Goal: Information Seeking & Learning: Learn about a topic

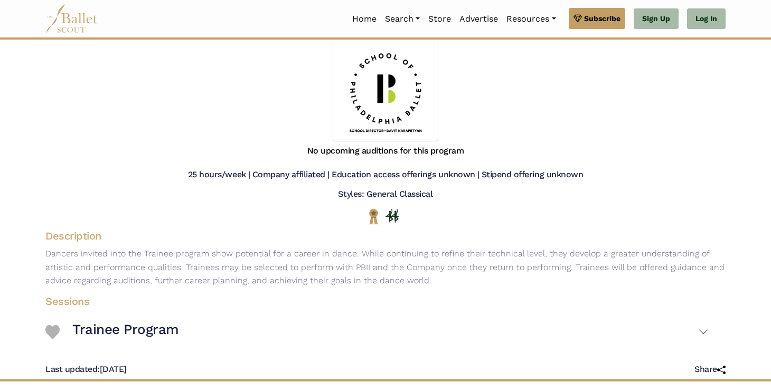
scroll to position [67, 0]
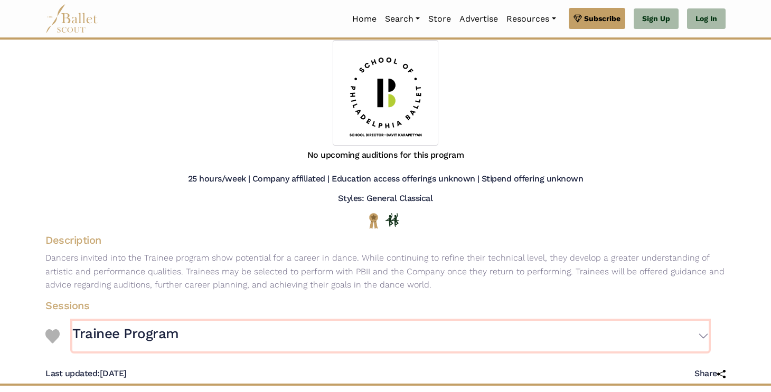
click at [706, 336] on button "Trainee Program" at bounding box center [390, 336] width 636 height 31
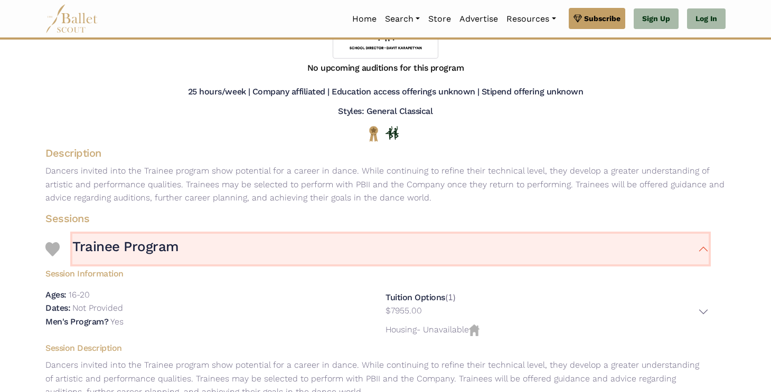
scroll to position [233, 0]
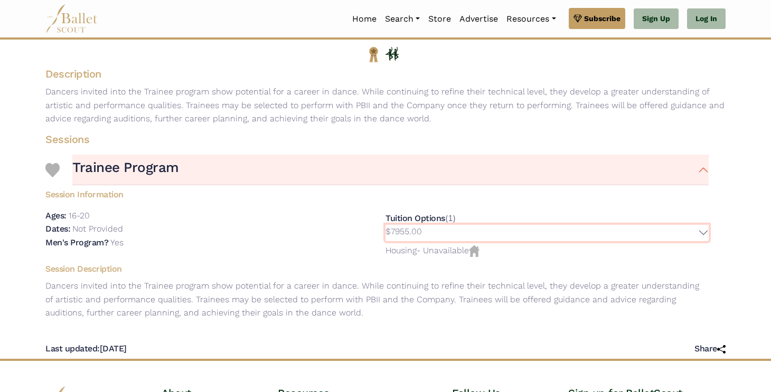
drag, startPoint x: 428, startPoint y: 230, endPoint x: 393, endPoint y: 228, distance: 34.4
click at [393, 229] on button "$7955.00" at bounding box center [547, 233] width 323 height 16
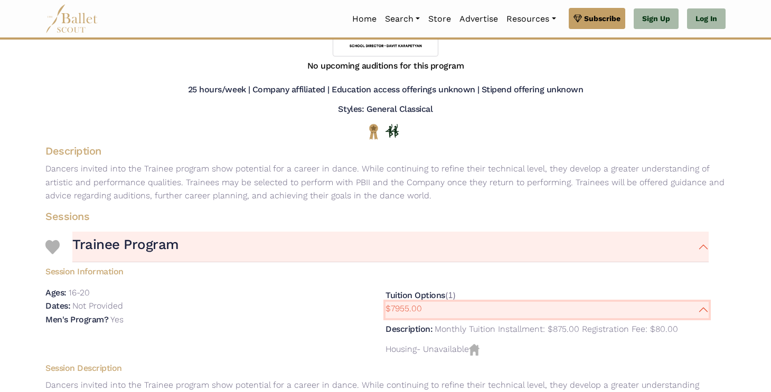
scroll to position [0, 0]
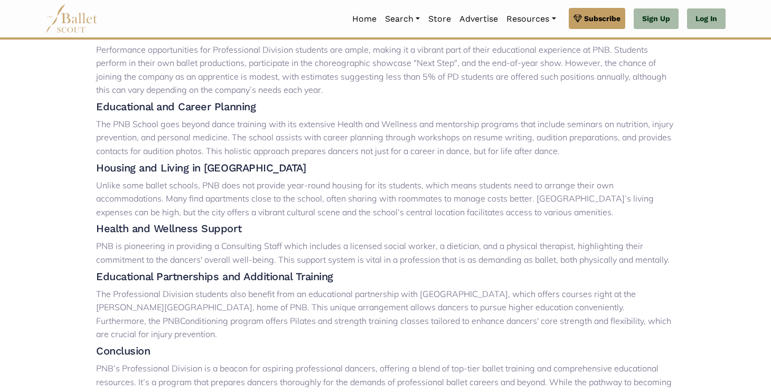
scroll to position [505, 0]
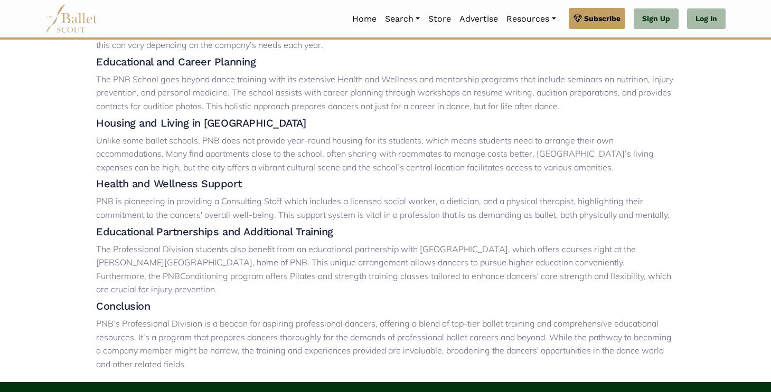
click at [72, 391] on link "‹ Back to Blogs" at bounding box center [85, 397] width 70 height 13
